Goal: Information Seeking & Learning: Learn about a topic

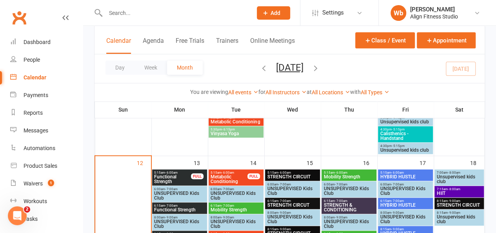
scroll to position [368, 0]
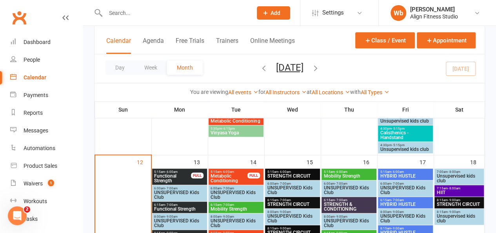
click at [184, 178] on span "Functional Strength" at bounding box center [172, 177] width 37 height 9
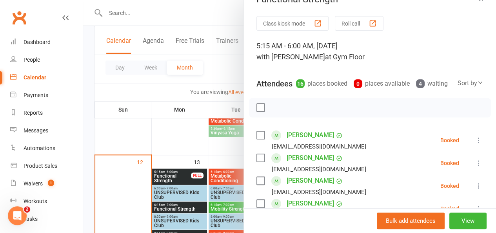
scroll to position [0, 0]
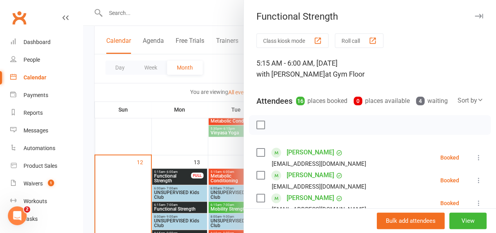
click at [475, 14] on icon "button" at bounding box center [479, 16] width 8 height 5
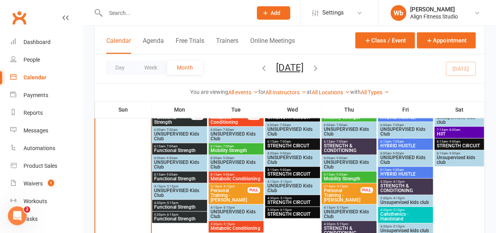
scroll to position [427, 0]
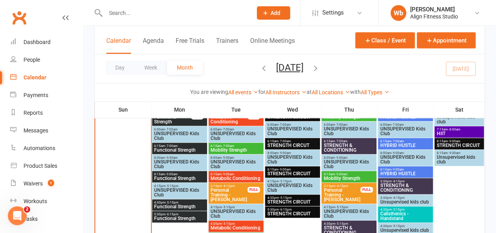
click at [190, 148] on span "Functional Strength" at bounding box center [179, 150] width 51 height 5
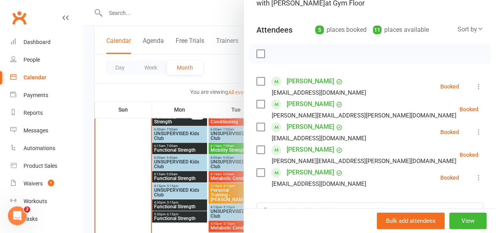
scroll to position [0, 0]
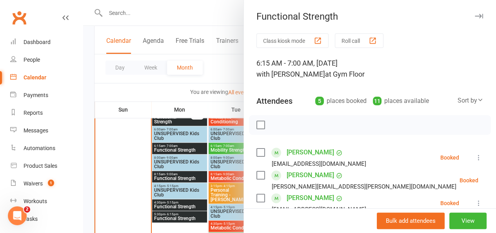
click at [467, 21] on div "Functional Strength" at bounding box center [370, 16] width 252 height 11
click at [475, 18] on icon "button" at bounding box center [479, 16] width 8 height 5
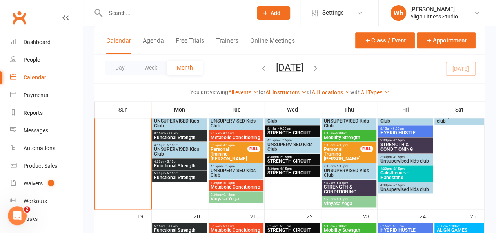
scroll to position [470, 0]
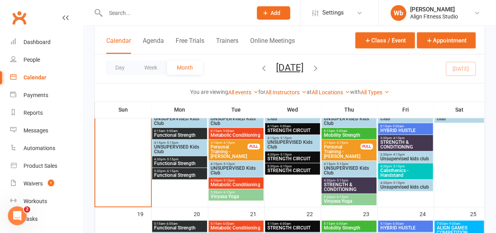
click at [186, 129] on span "8:15am - 9:00am" at bounding box center [179, 131] width 51 height 4
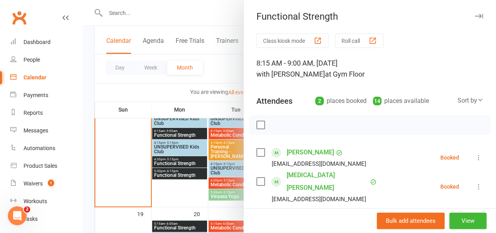
click at [474, 13] on button "button" at bounding box center [478, 15] width 9 height 9
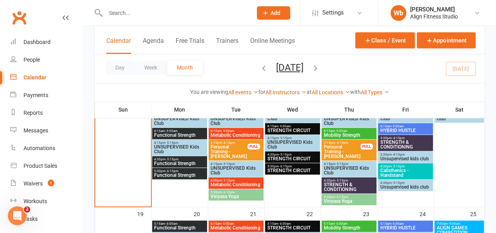
click at [182, 157] on div "4:30pm - 5:15pm Functional Strength" at bounding box center [179, 161] width 55 height 11
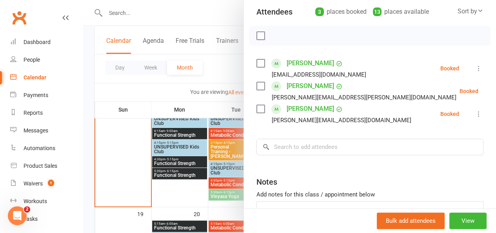
scroll to position [0, 0]
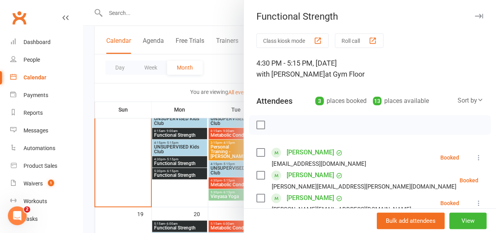
click at [474, 18] on button "button" at bounding box center [478, 15] width 9 height 9
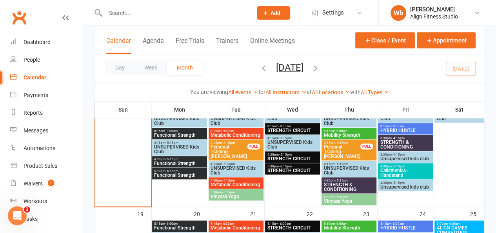
click at [183, 174] on span "Functional Strength" at bounding box center [179, 175] width 51 height 5
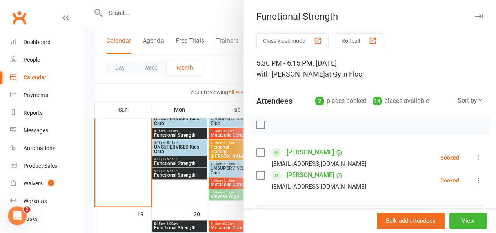
click at [475, 18] on icon "button" at bounding box center [479, 16] width 8 height 5
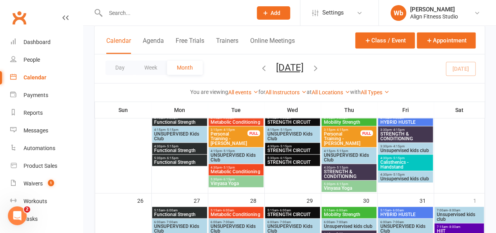
scroll to position [633, 0]
